Goal: Task Accomplishment & Management: Complete application form

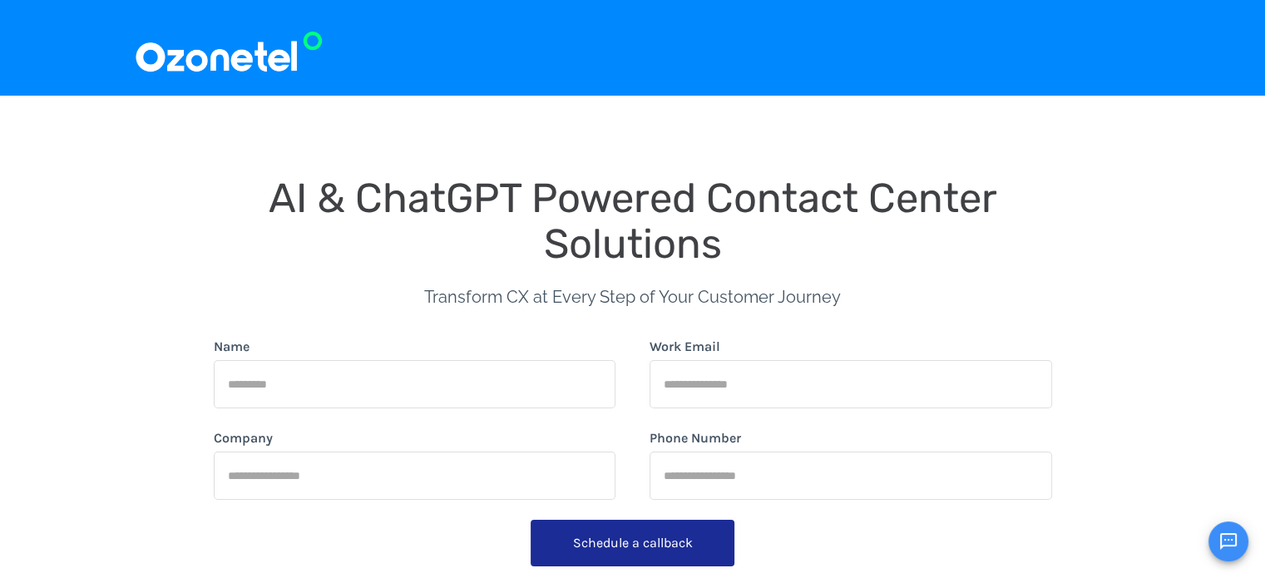
click at [338, 400] on input "Name" at bounding box center [415, 384] width 403 height 48
click at [329, 385] on input "Name" at bounding box center [415, 384] width 403 height 48
click at [1235, 530] on button "Open chat" at bounding box center [1229, 542] width 40 height 40
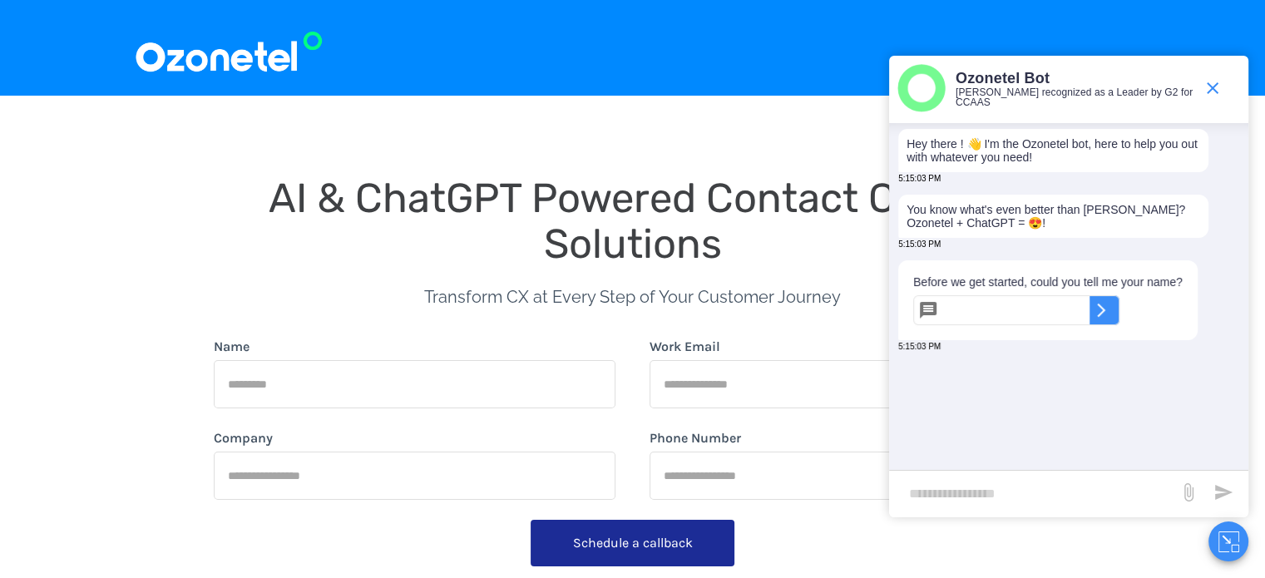
click at [970, 325] on input "text" at bounding box center [1017, 310] width 145 height 30
type input "**********"
click at [1110, 319] on icon at bounding box center [1101, 310] width 17 height 17
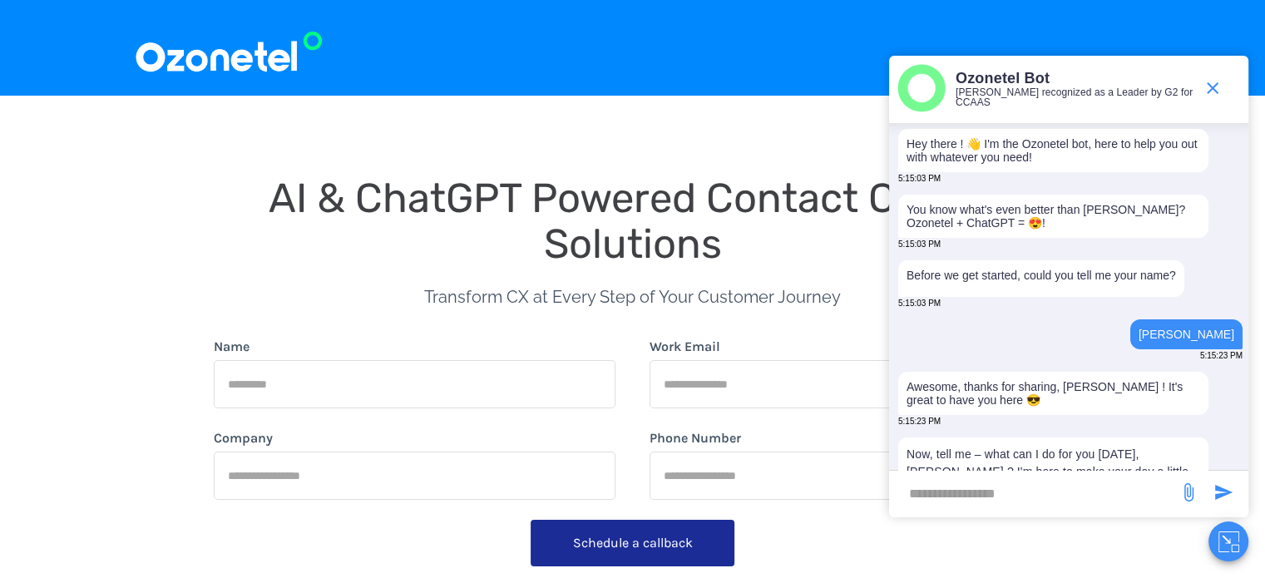
scroll to position [122, 0]
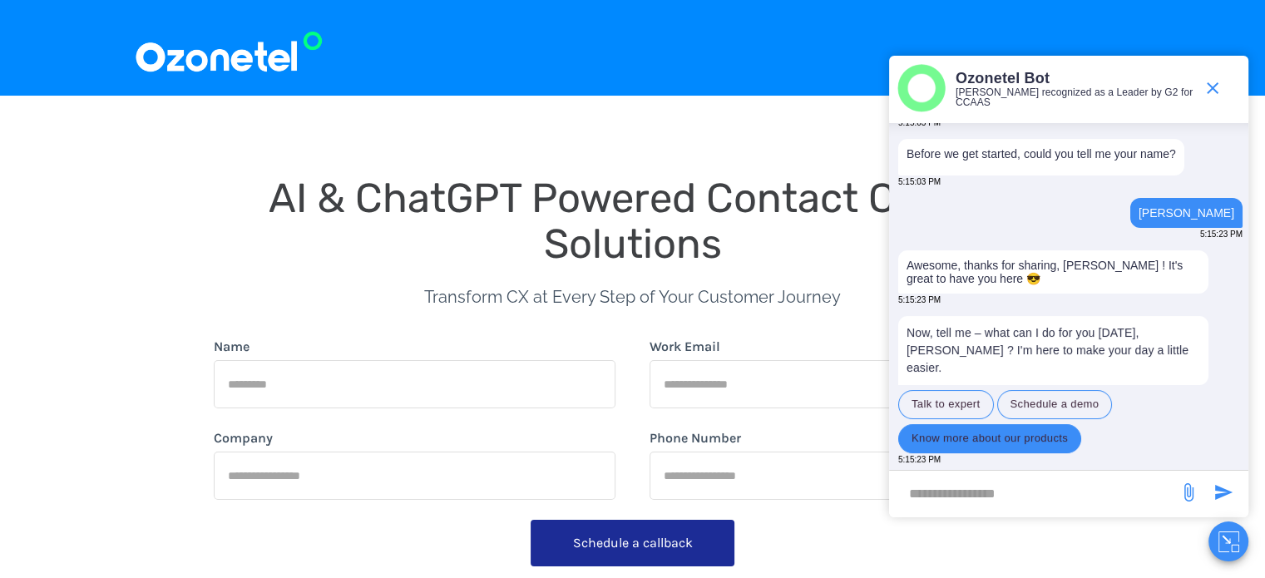
click at [951, 440] on button "Know more about our products" at bounding box center [989, 438] width 183 height 29
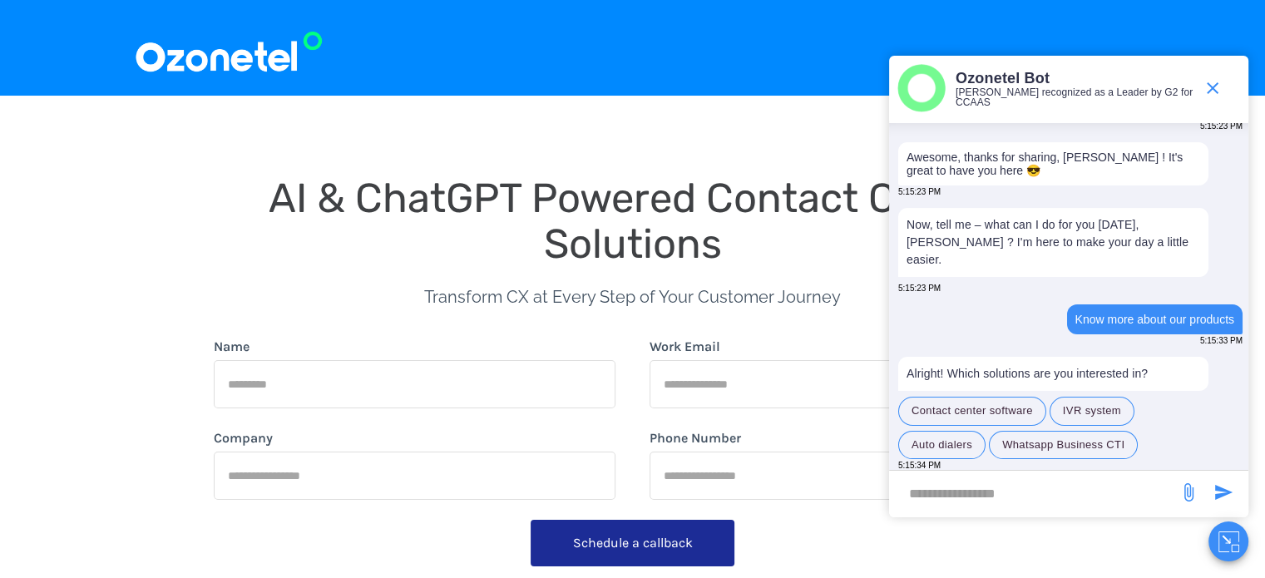
scroll to position [230, 0]
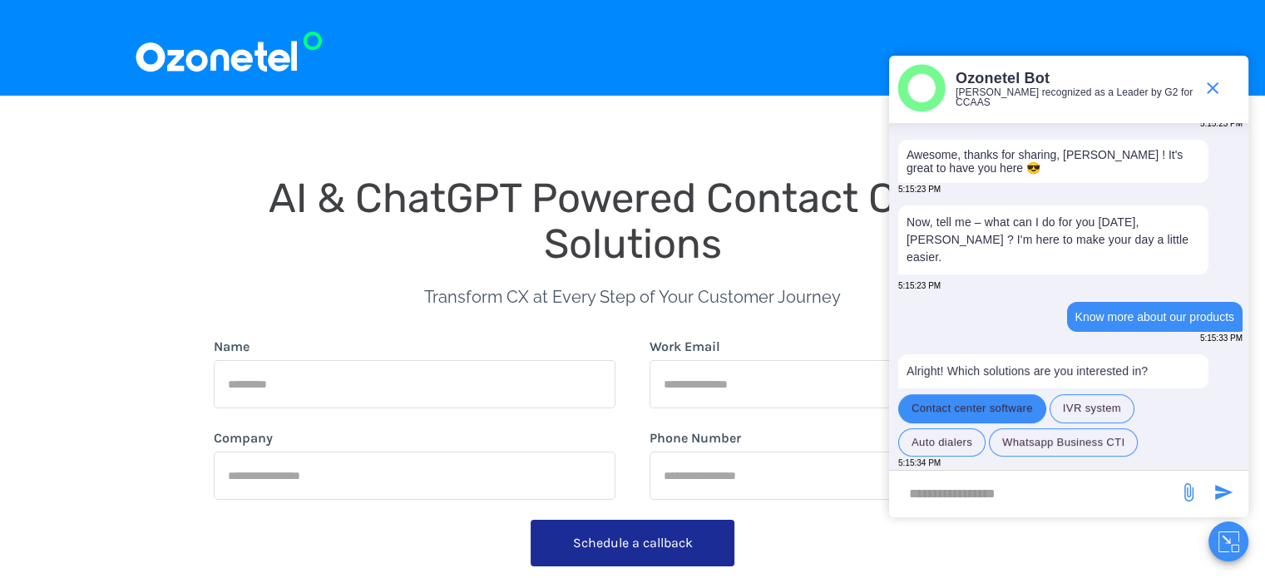
click at [998, 402] on button "Contact center software" at bounding box center [972, 408] width 148 height 29
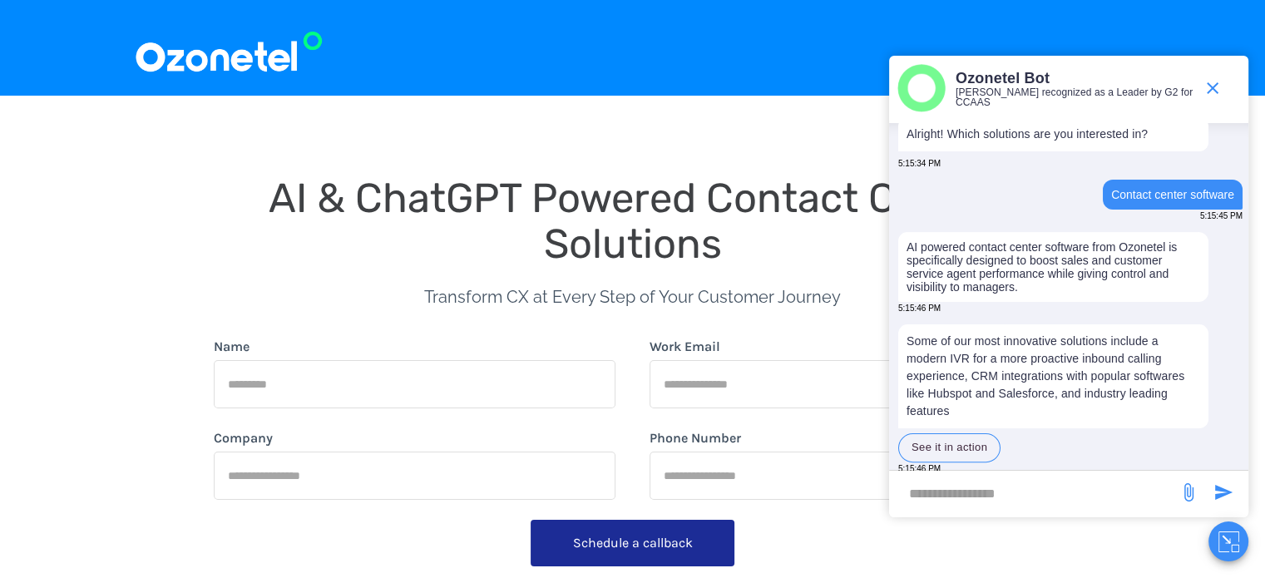
scroll to position [464, 0]
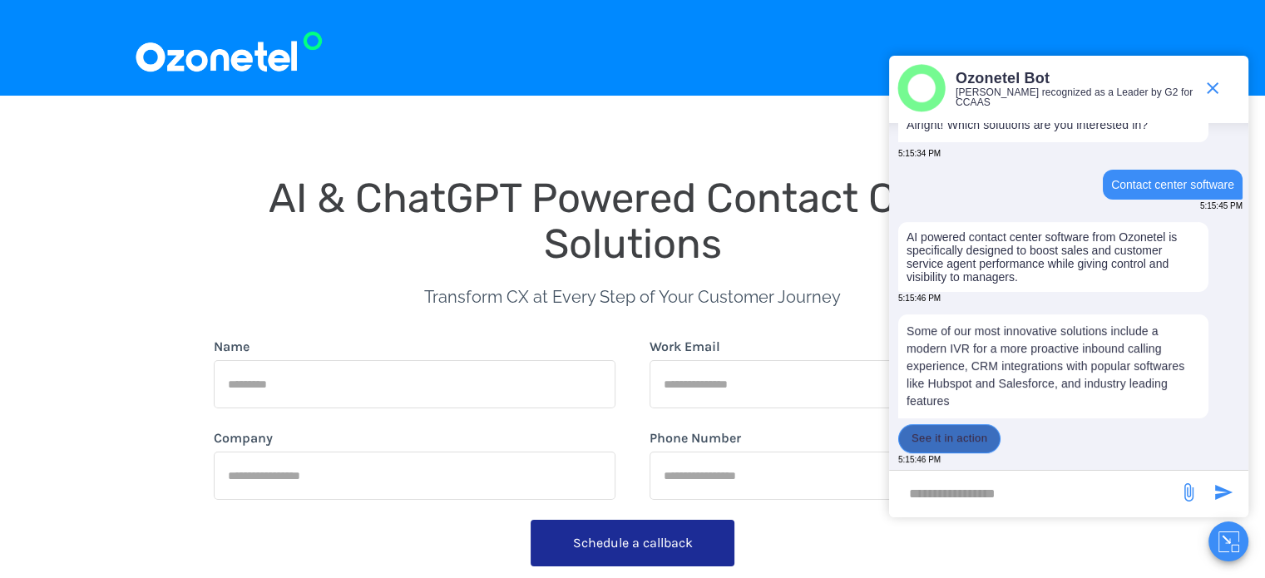
click at [938, 443] on button "See it in action" at bounding box center [949, 438] width 102 height 29
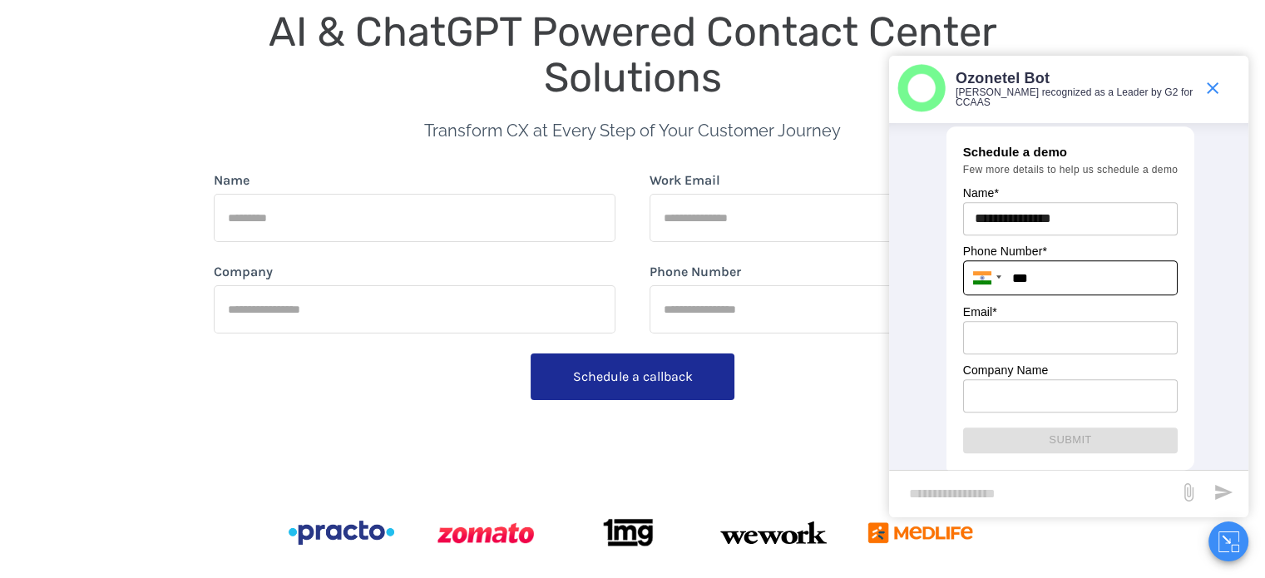
scroll to position [817, 0]
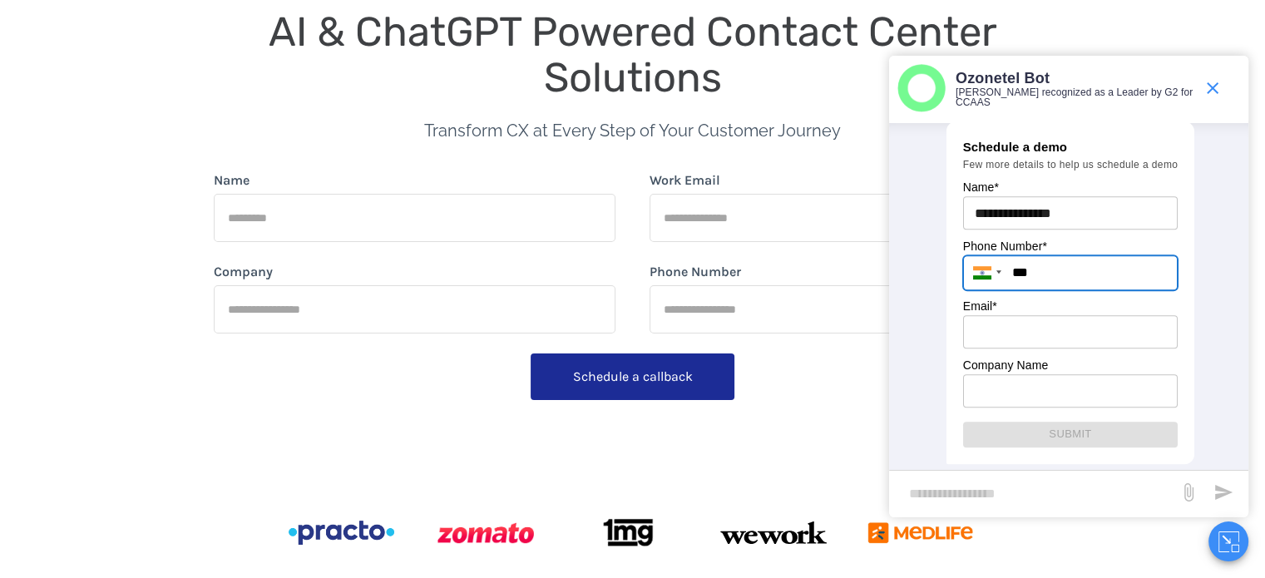
click at [1052, 275] on input "***" at bounding box center [1070, 272] width 215 height 35
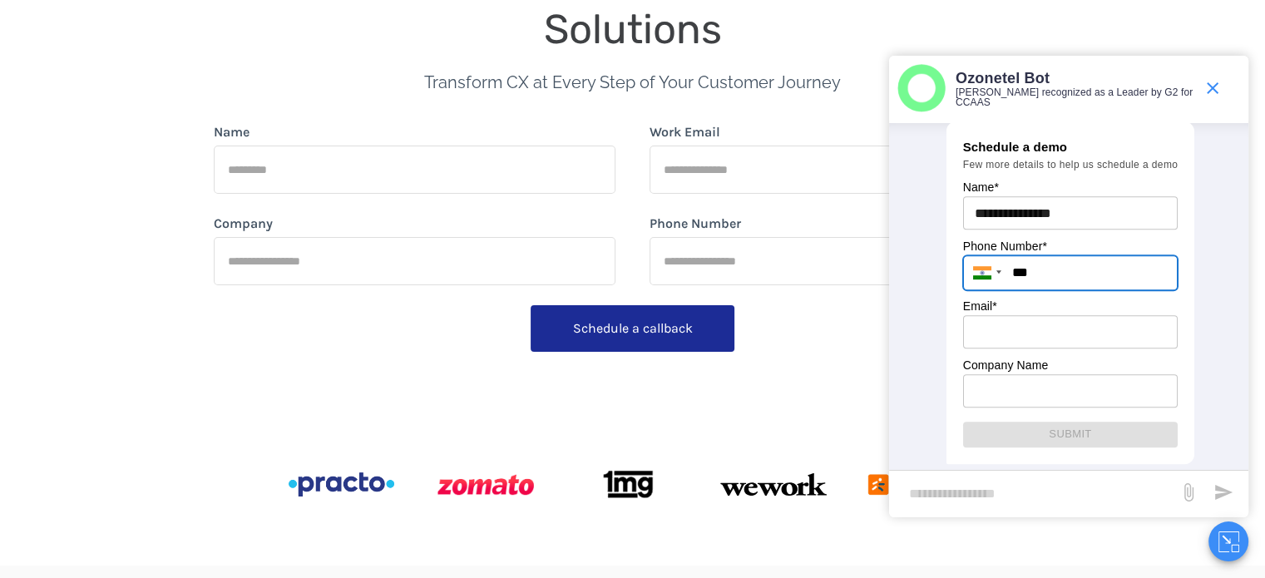
scroll to position [0, 0]
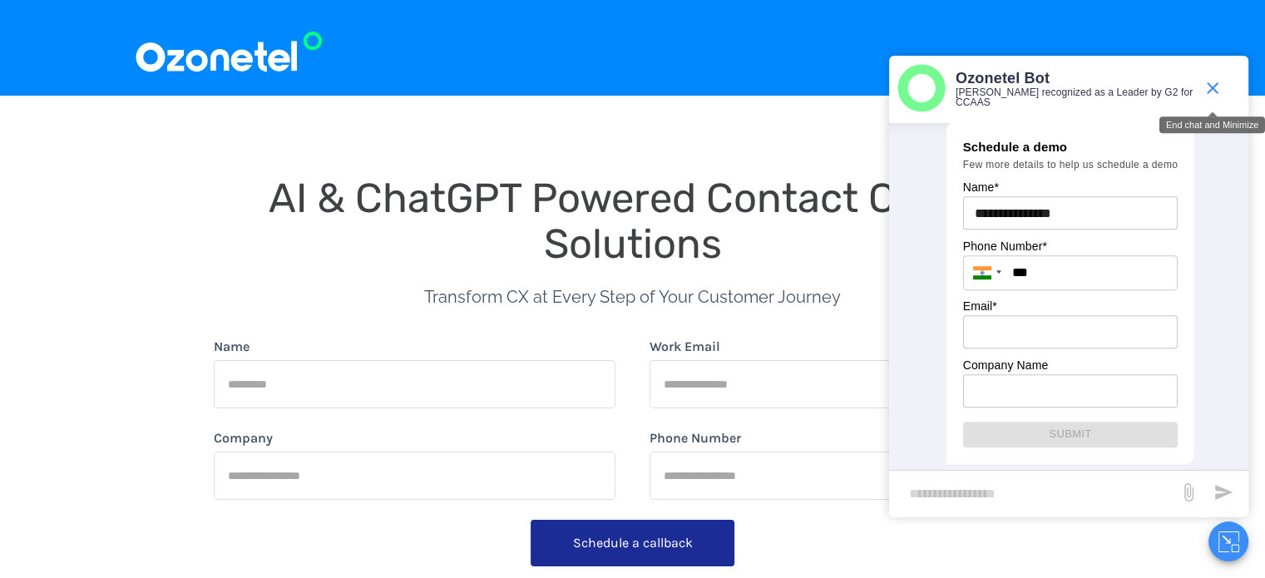
click at [1210, 92] on icon "end chat or minimize" at bounding box center [1213, 88] width 20 height 20
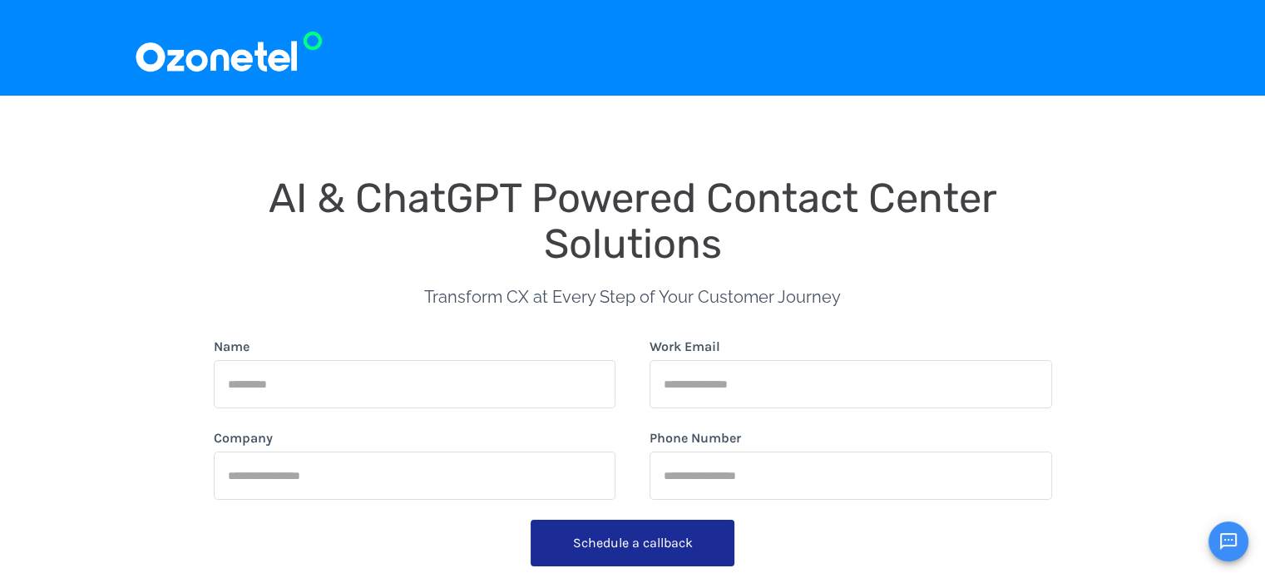
click at [337, 398] on input "Name" at bounding box center [415, 384] width 403 height 48
type input "**********"
click at [718, 379] on input "Work Email" at bounding box center [851, 384] width 403 height 48
type input "**********"
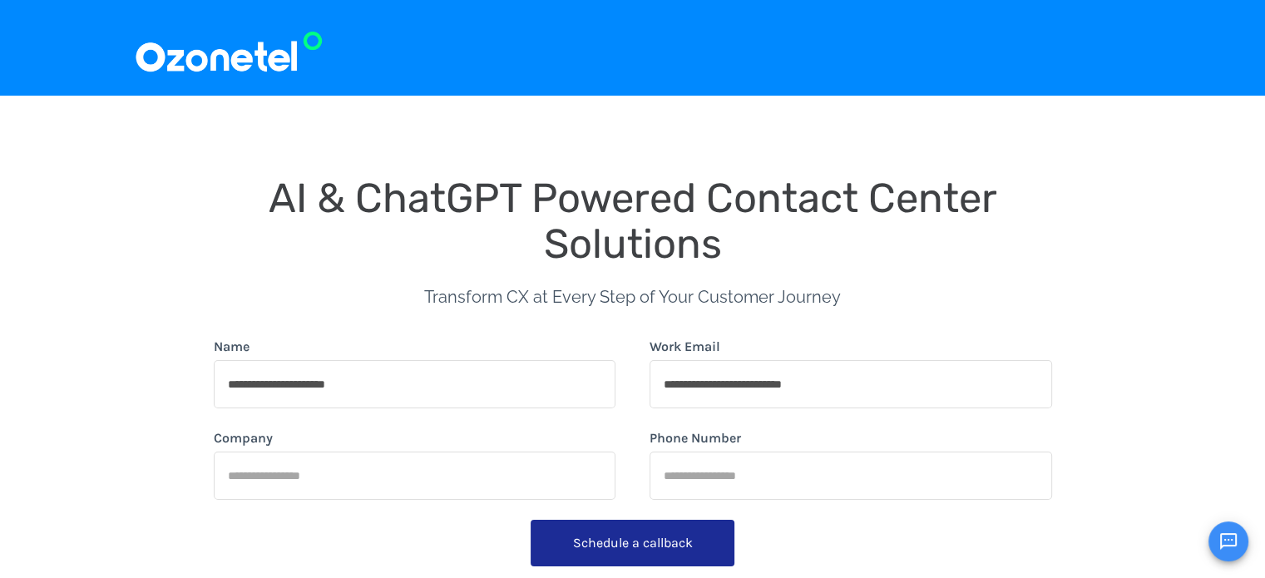
click at [435, 476] on input "Company" at bounding box center [415, 476] width 403 height 48
type input "**********"
click at [714, 488] on input "Phone Number" at bounding box center [851, 476] width 403 height 48
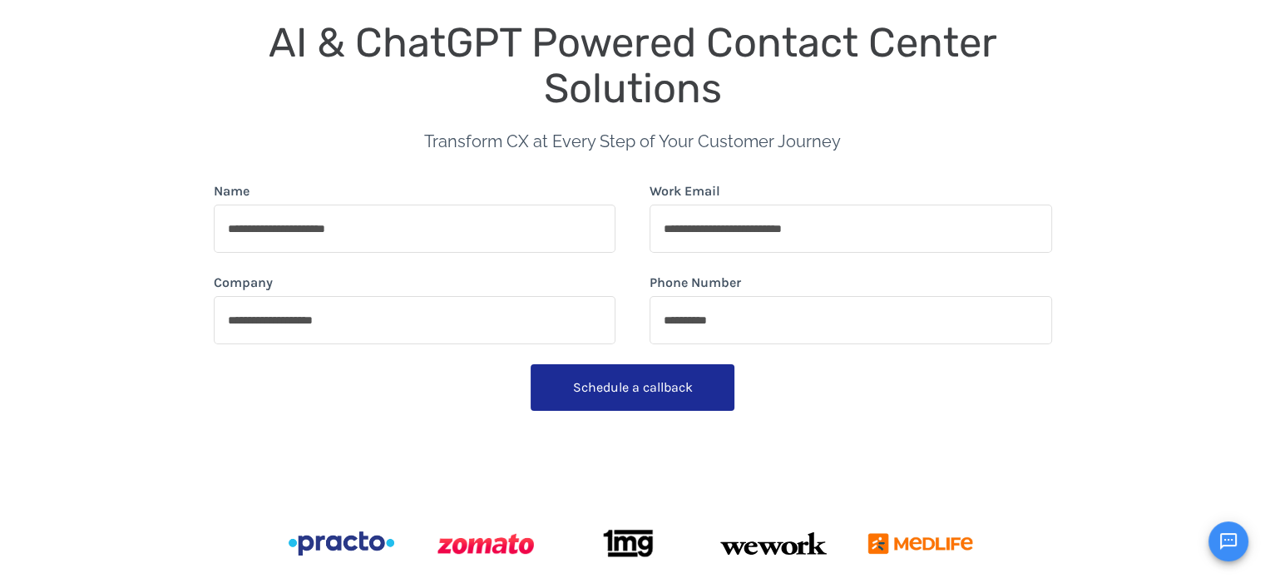
scroll to position [166, 0]
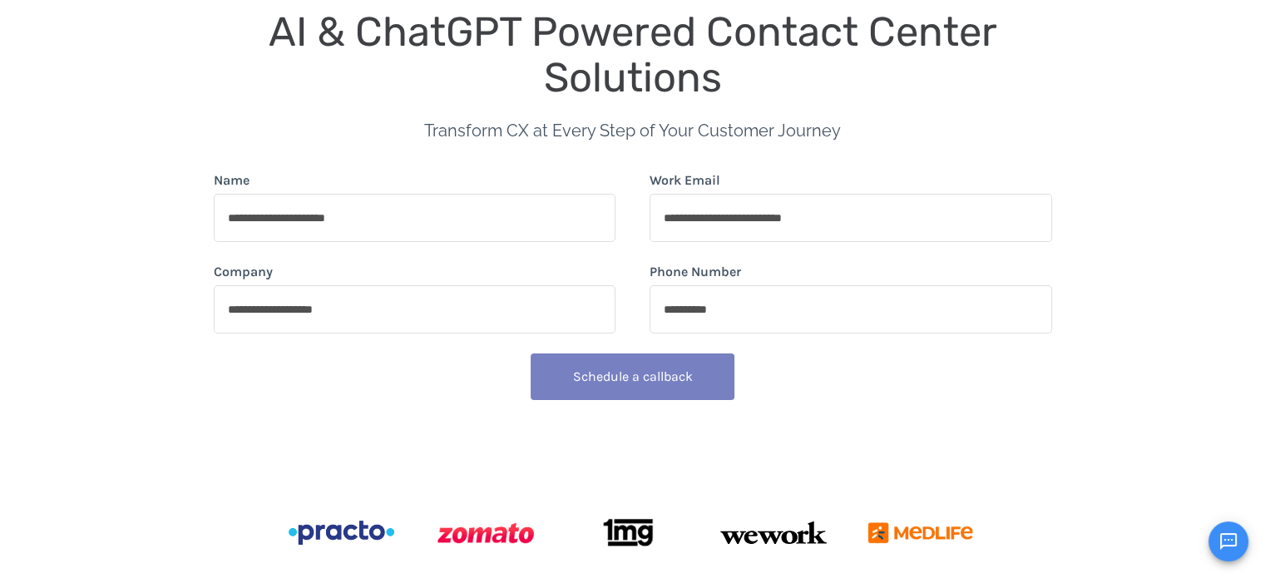
type input "**********"
click at [646, 379] on button "Schedule a callback" at bounding box center [633, 377] width 204 height 47
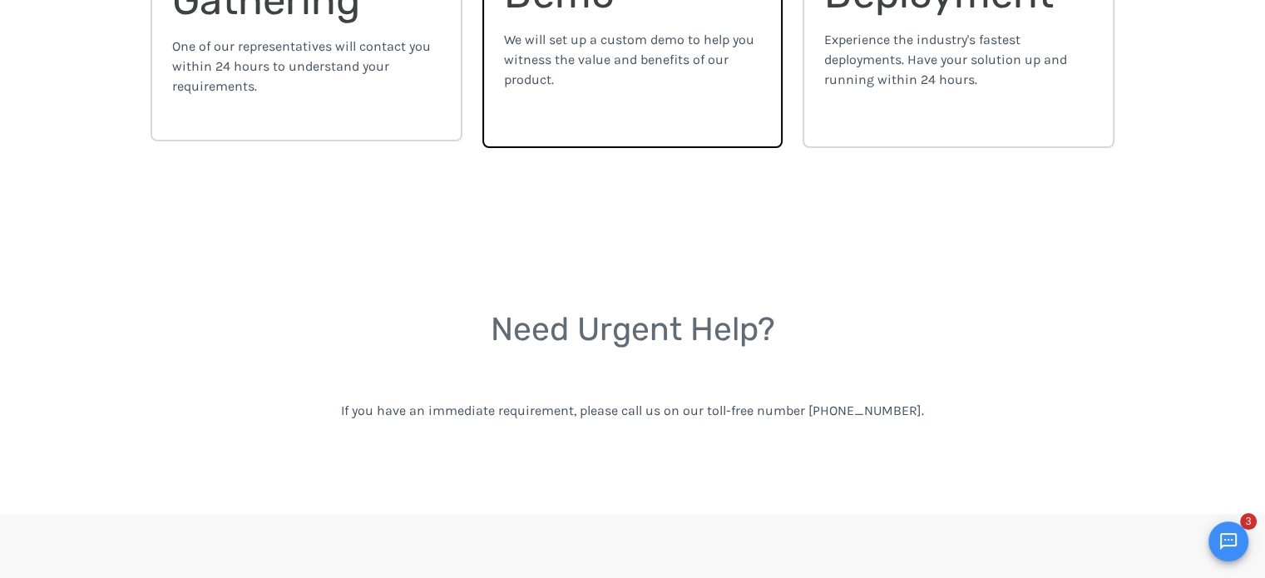
scroll to position [705, 0]
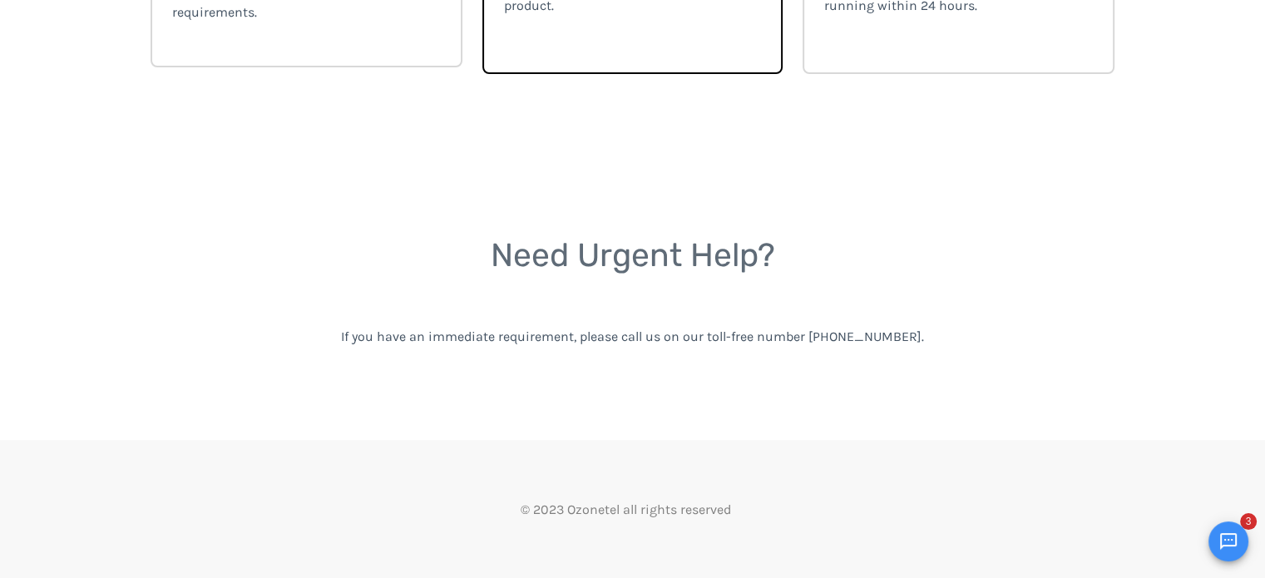
click at [1228, 554] on button "Open chat" at bounding box center [1229, 542] width 40 height 40
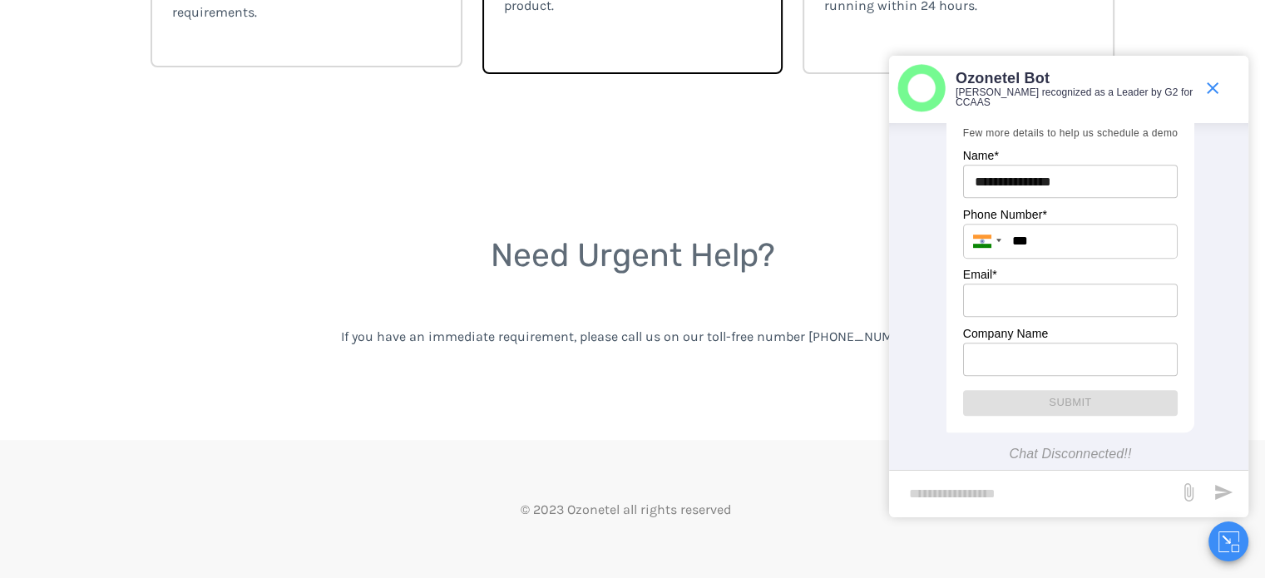
scroll to position [1152, 0]
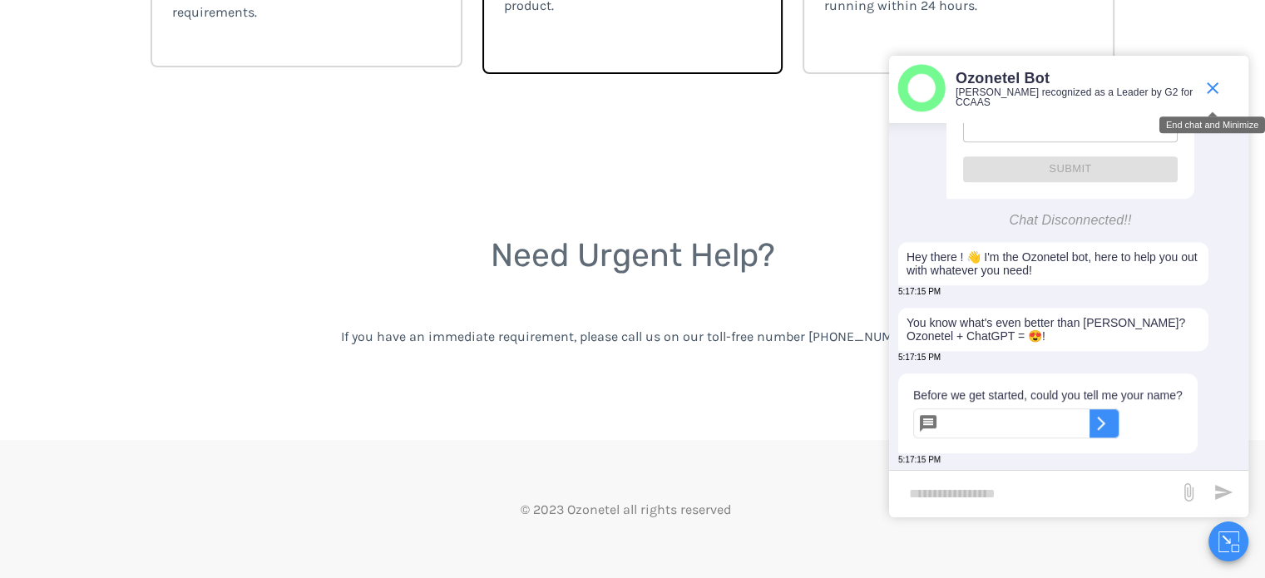
click at [1209, 89] on icon "end chat or minimize" at bounding box center [1213, 88] width 20 height 20
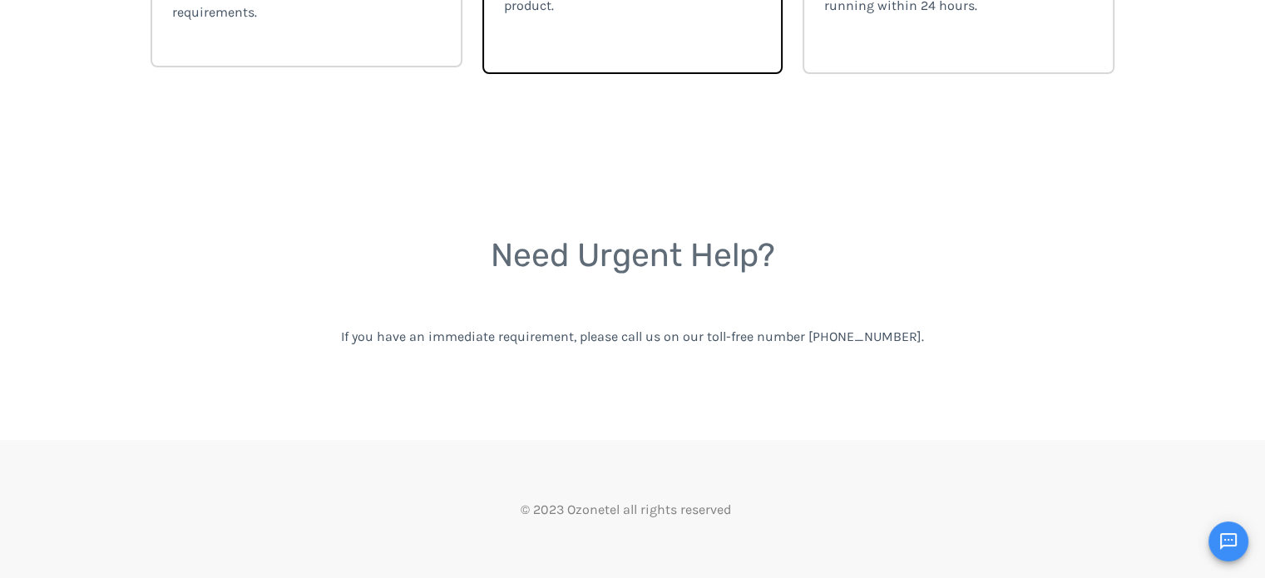
scroll to position [1185, 0]
